Goal: Navigation & Orientation: Find specific page/section

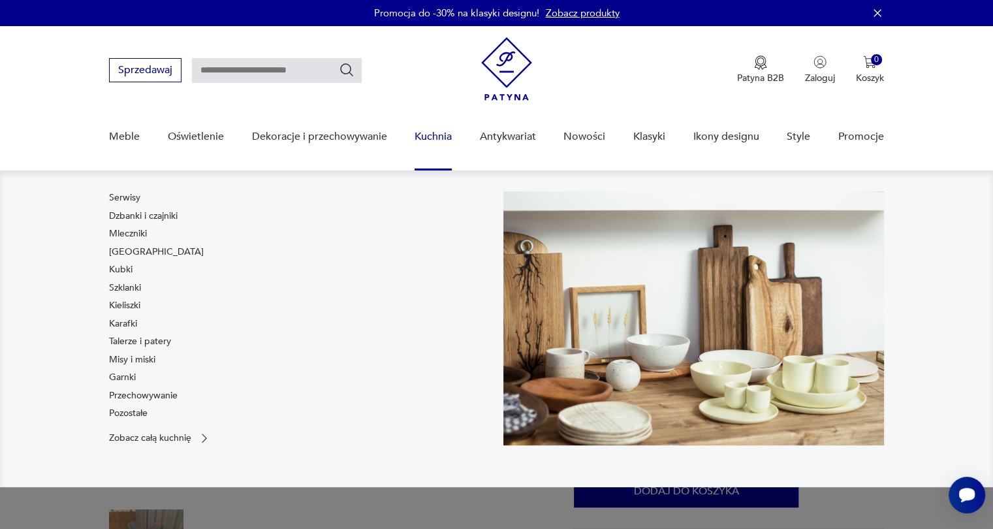
click at [428, 136] on link "Kuchnia" at bounding box center [432, 137] width 37 height 50
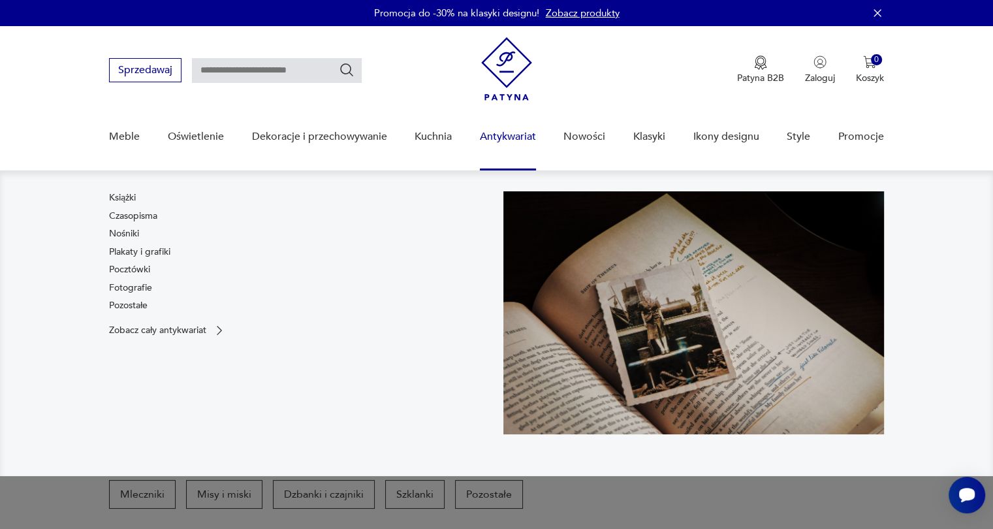
click at [525, 136] on link "Antykwariat" at bounding box center [508, 137] width 56 height 50
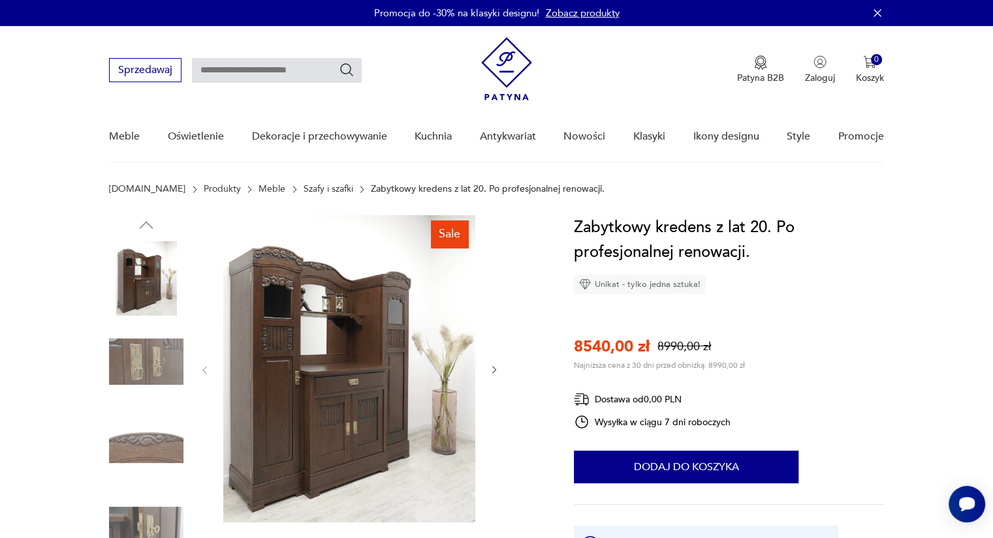
drag, startPoint x: 997, startPoint y: 535, endPoint x: 975, endPoint y: 198, distance: 338.1
click at [975, 198] on section "Patyna.pl Produkty Meble Szafy i szafki Zabytkowy kredens z lat 20. Po profesjo…" at bounding box center [496, 199] width 993 height 31
click at [258, 190] on link "Meble" at bounding box center [271, 189] width 27 height 10
